Goal: Navigation & Orientation: Find specific page/section

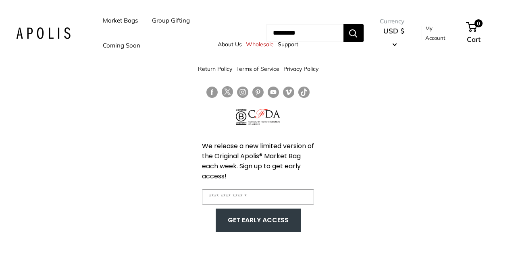
click at [152, 225] on div "About Us Wholesale Support Return Policy Terms of Service Privacy Policy We rel…" at bounding box center [258, 136] width 516 height 273
click at [221, 160] on span "We release a new limited version of the Original Apolis® Market Bag each week. …" at bounding box center [258, 162] width 112 height 40
click at [119, 23] on link "Market Bags" at bounding box center [120, 20] width 35 height 11
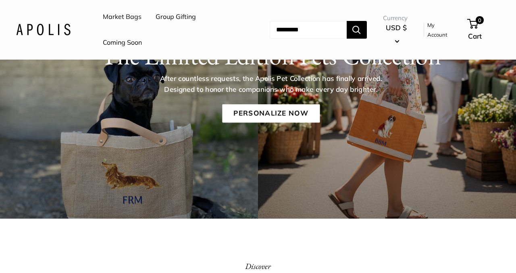
scroll to position [114, 0]
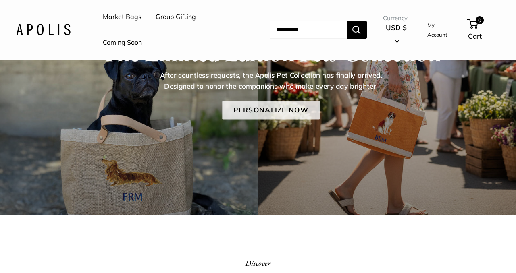
click at [254, 105] on link "Personalize Now" at bounding box center [271, 110] width 98 height 19
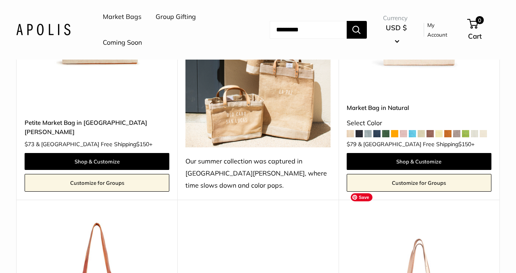
scroll to position [1502, 0]
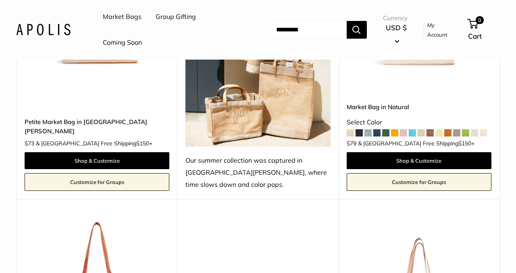
click at [110, 15] on link "Market Bags" at bounding box center [122, 17] width 39 height 12
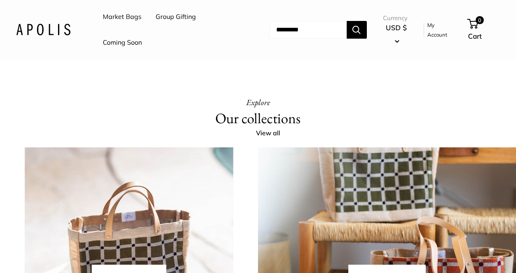
scroll to position [1478, 0]
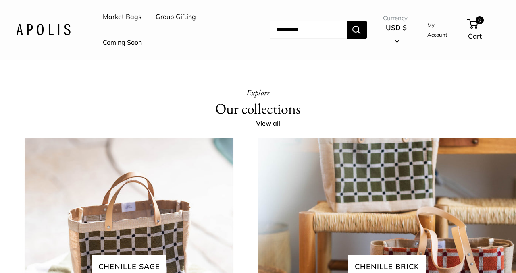
click at [117, 18] on link "Market Bags" at bounding box center [122, 17] width 39 height 12
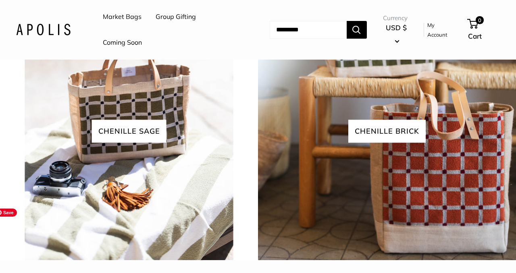
scroll to position [1612, 0]
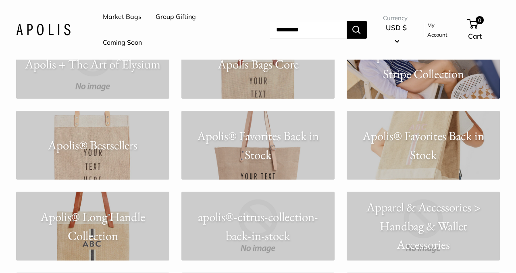
scroll to position [703, 0]
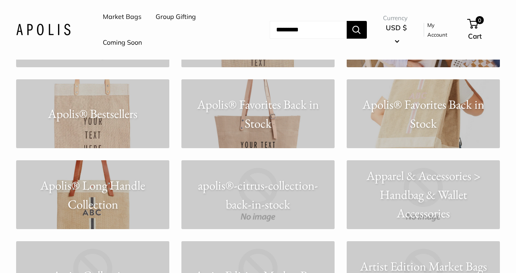
click at [34, 34] on img at bounding box center [43, 30] width 54 height 12
